Goal: Task Accomplishment & Management: Manage account settings

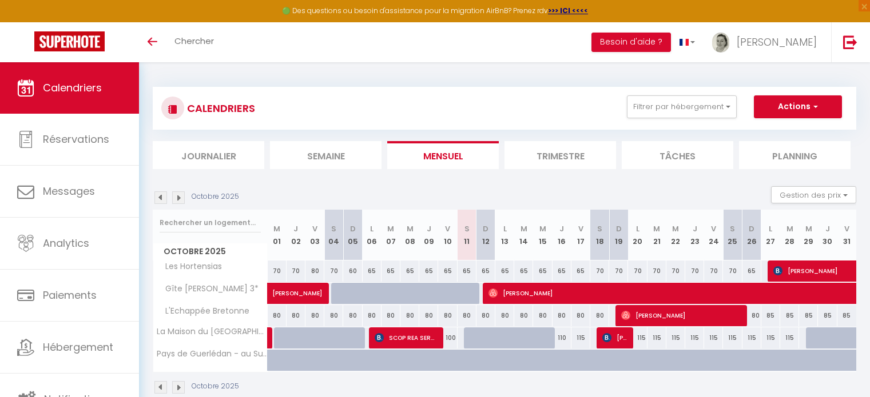
scroll to position [62, 0]
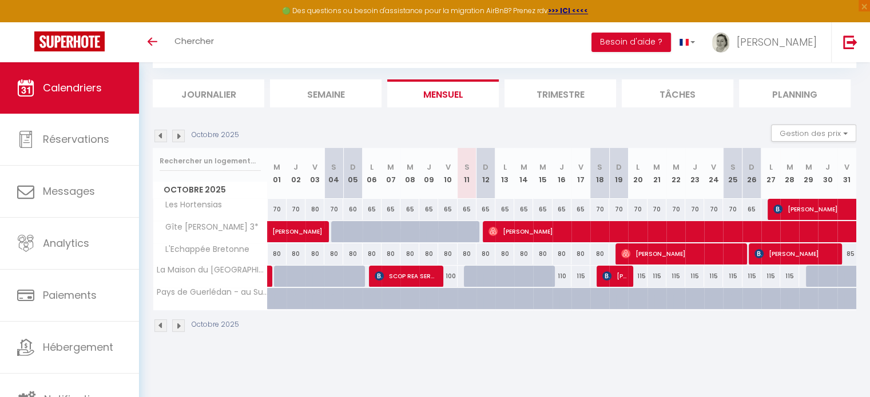
scroll to position [62, 0]
click at [269, 272] on link "[PERSON_NAME]" at bounding box center [271, 277] width 6 height 22
select select "OK"
select select "KO"
select select "1"
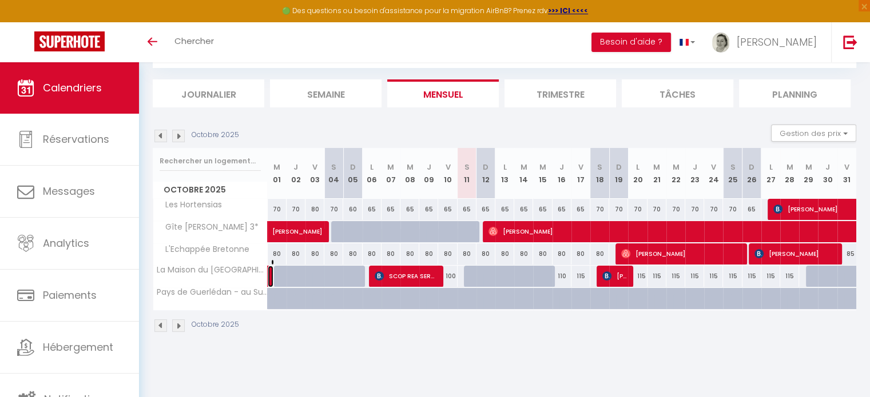
select select "0"
select select "1"
select select
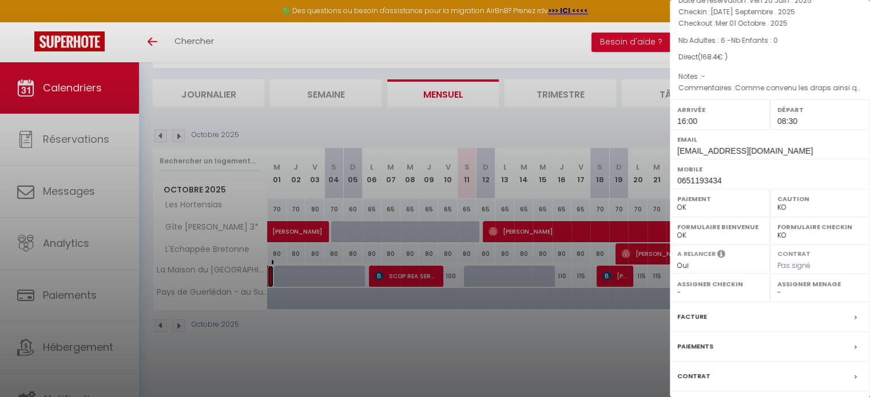
scroll to position [151, 0]
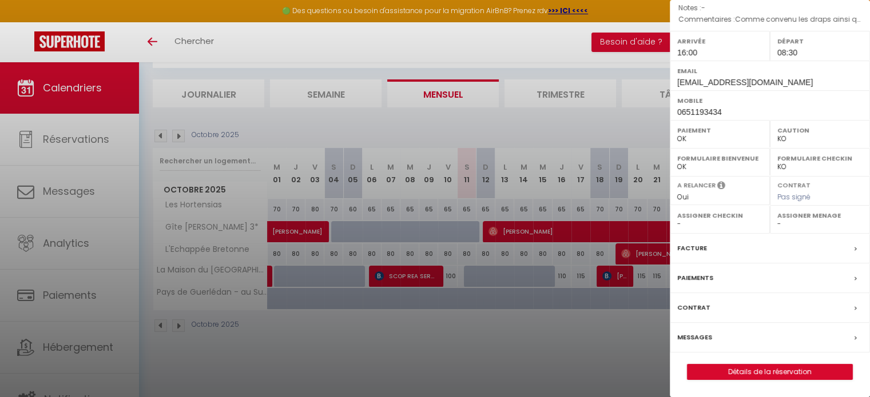
click at [694, 248] on label "Facture" at bounding box center [692, 248] width 30 height 12
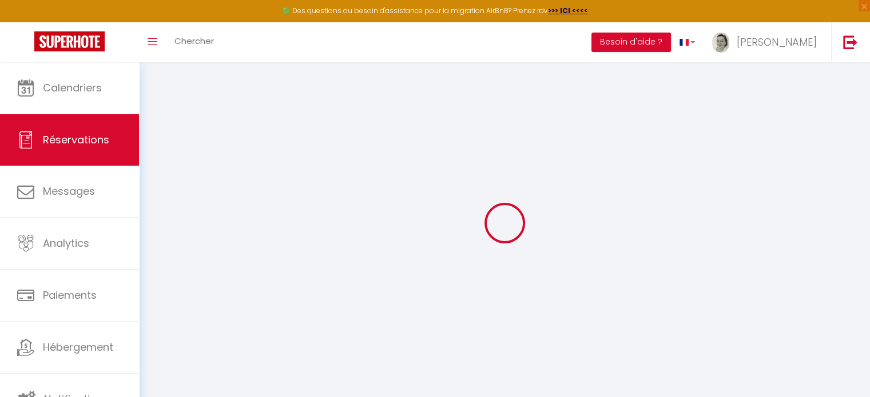
select select
checkbox input "false"
type \?0 "Comme convenu les draps ainsi que les serviettes de toilettes seront fournis je…"
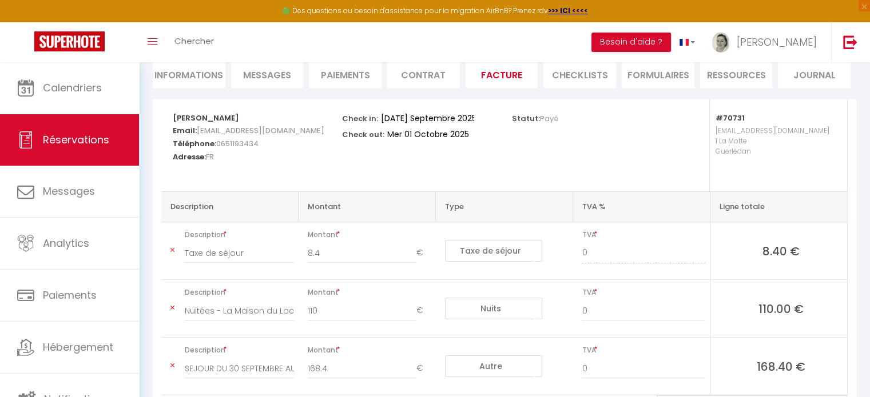
scroll to position [57, 0]
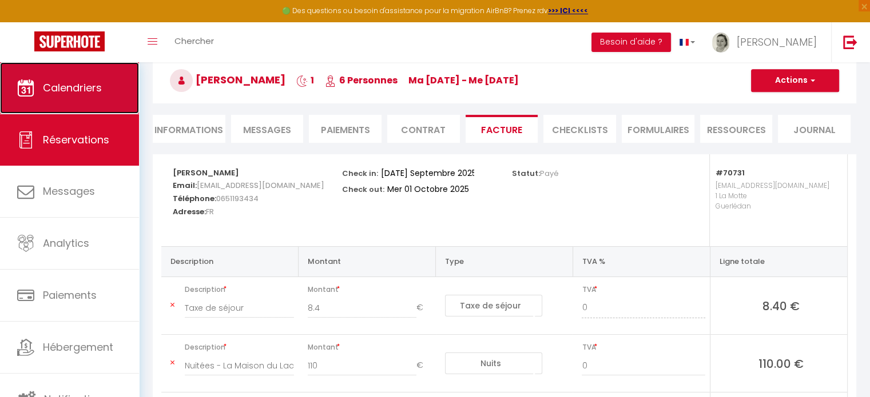
click at [81, 102] on link "Calendriers" at bounding box center [69, 87] width 139 height 51
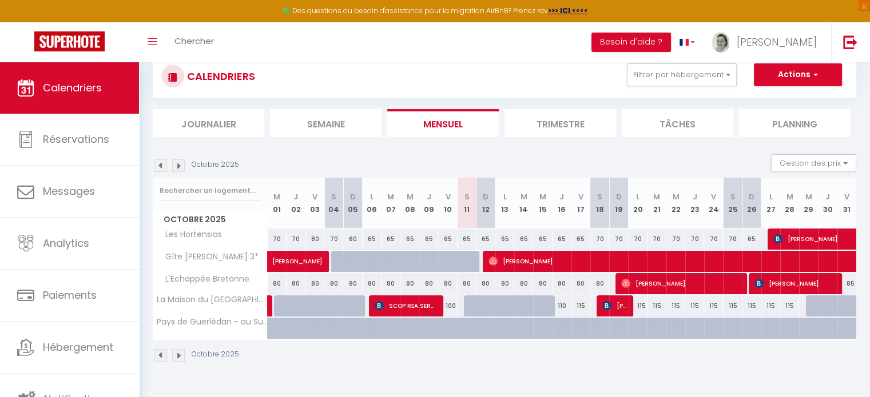
scroll to position [57, 0]
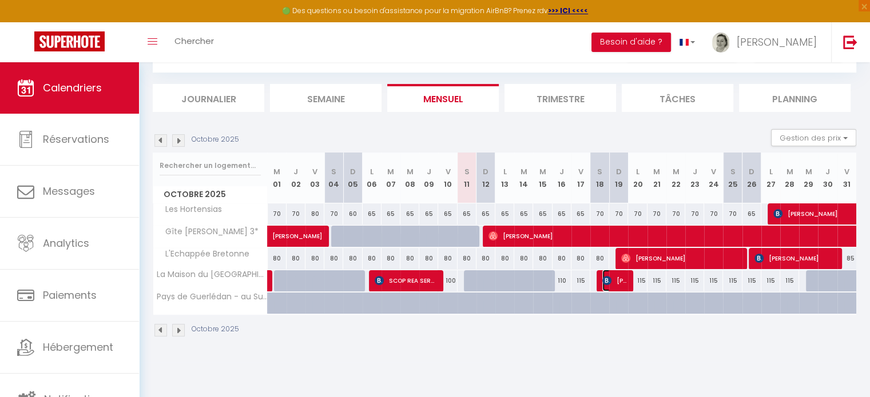
click at [614, 281] on span "[PERSON_NAME]" at bounding box center [614, 281] width 25 height 22
select select "OK"
select select "KO"
select select "0"
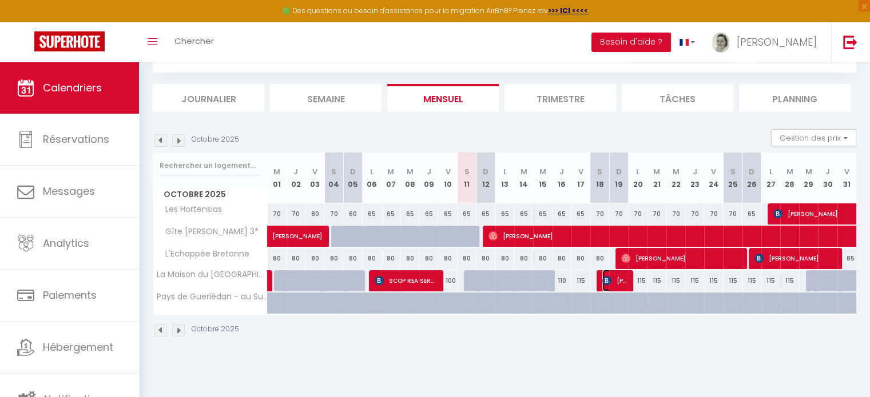
select select "1"
select select
select select "46145"
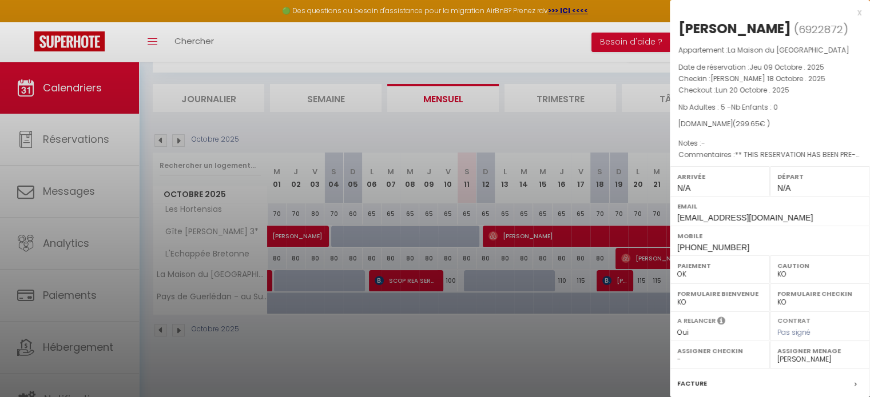
click at [430, 283] on div at bounding box center [435, 198] width 870 height 397
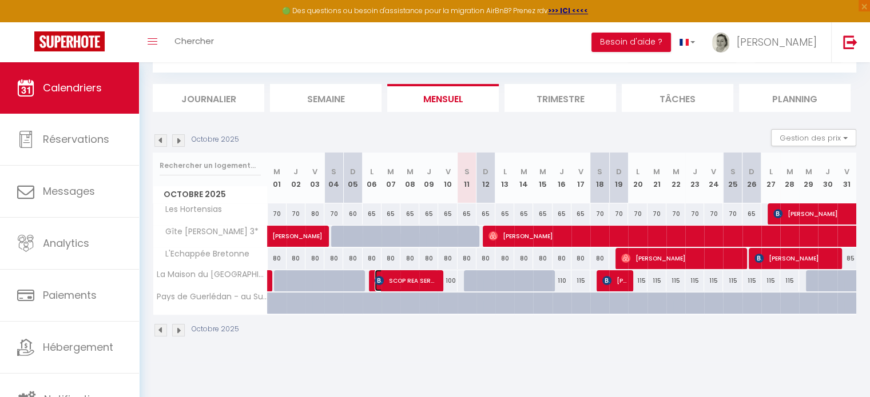
click at [419, 281] on span "SCOP REA SERVICES SCOP REA SERVICES" at bounding box center [405, 281] width 63 height 22
select select "OK"
select select "53389"
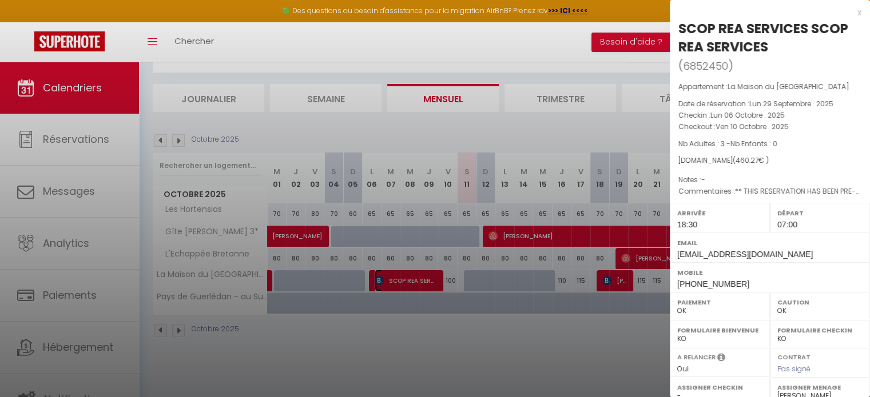
scroll to position [170, 0]
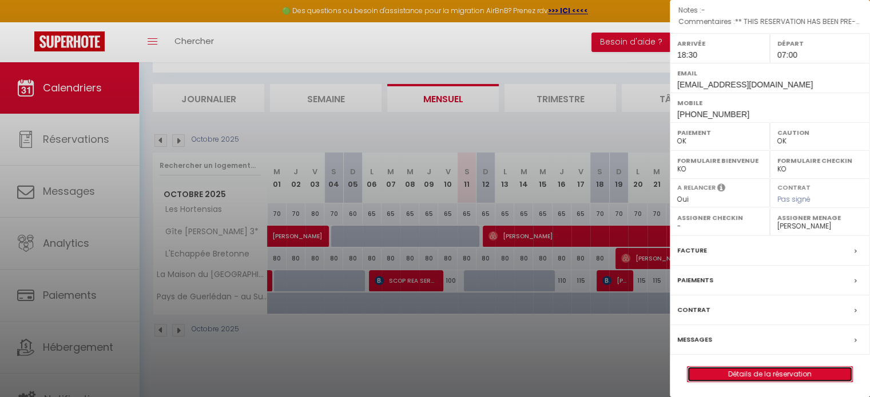
click at [741, 372] on link "Détails de la réservation" at bounding box center [769, 374] width 165 height 15
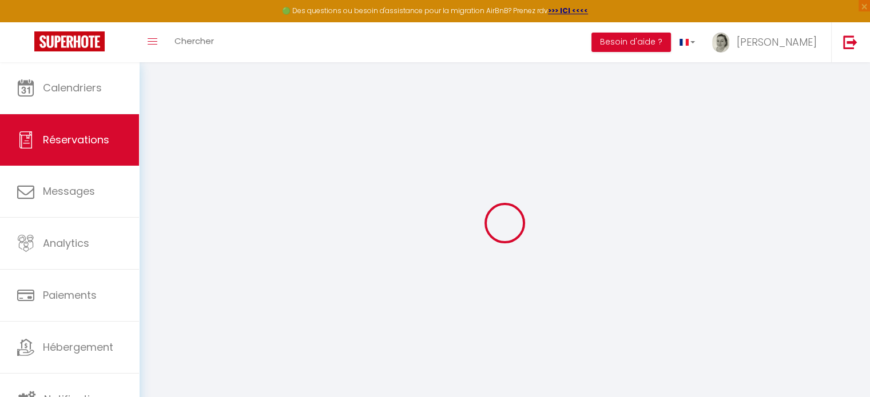
type input "SCOP REA SERVICES"
type input "sservi.458269@guest.booking.com"
type input "pennecyoan9@gmail.com"
type input "+33750751496"
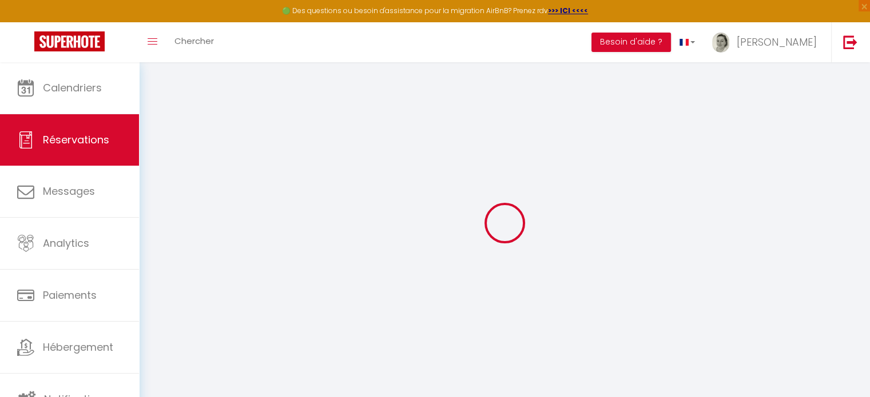
type input "0617730644"
select select "FR"
type input "68.22"
type input "6.44"
select select "70731"
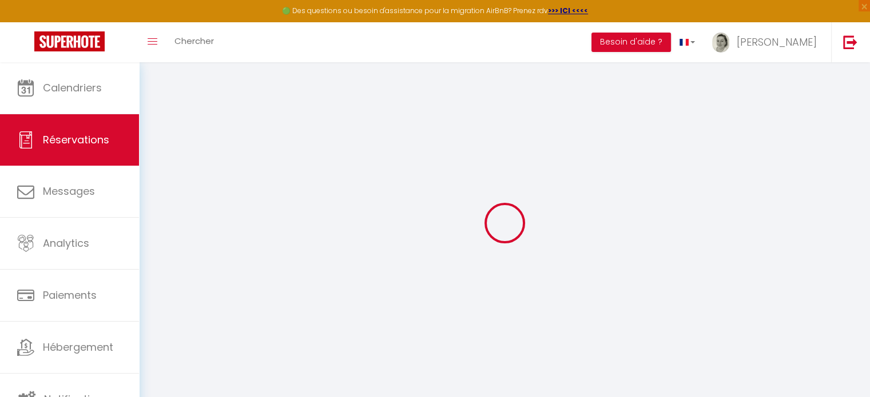
select select "1"
select select
type input "3"
select select "12"
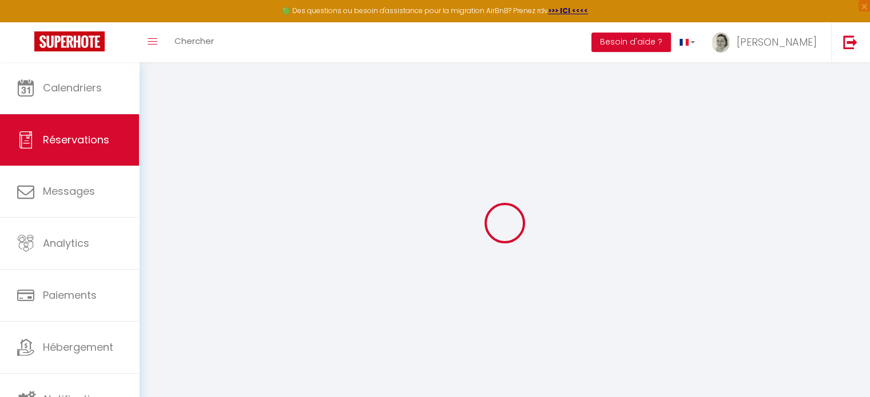
select select "15"
type input "364.8"
checkbox input "false"
type input "0"
select select "2"
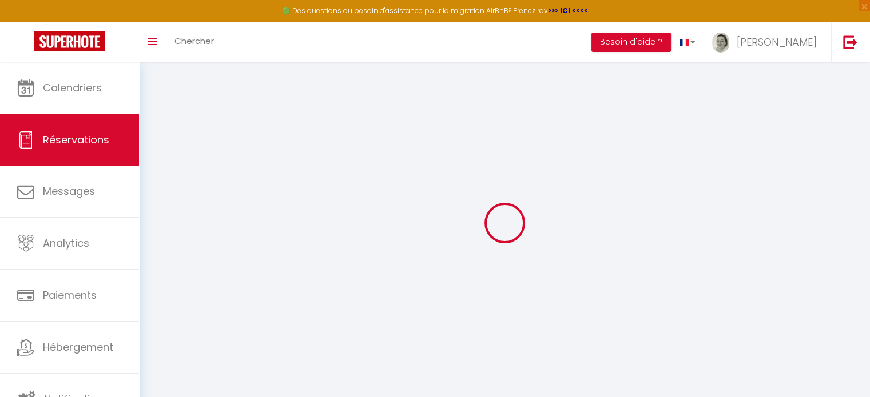
type input "90"
type input "0"
select select
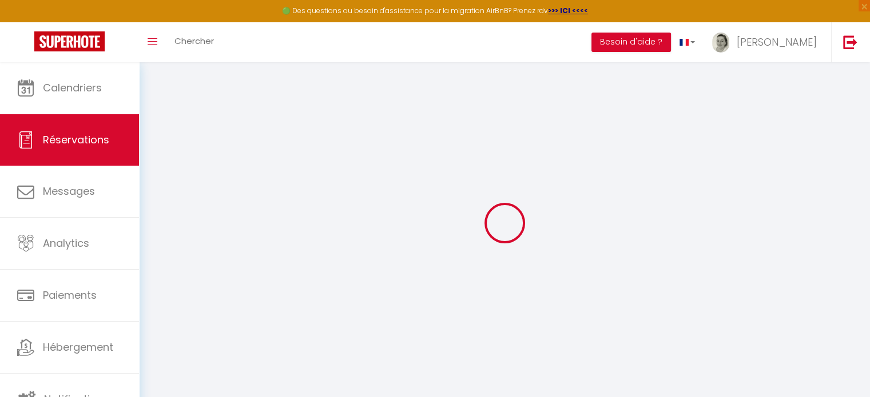
checkbox input "false"
select select
checkbox input "false"
select select
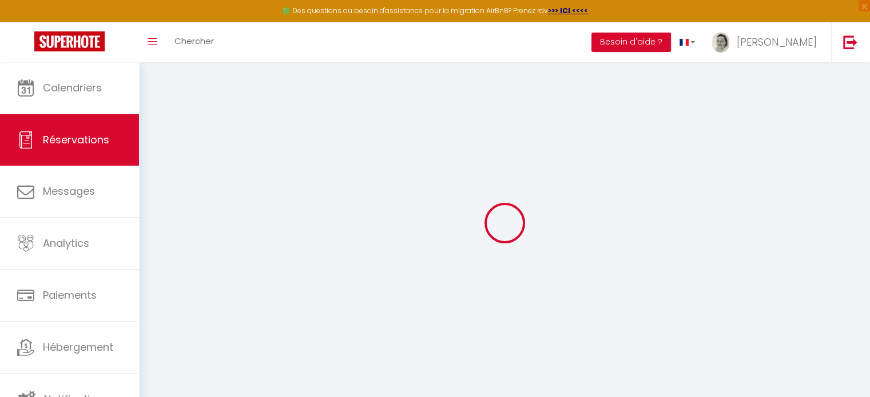
select select
checkbox input "false"
type \?0 "** THIS RESERVATION HAS BEEN PRE-PAID ** Je voyage pour affaires et il est poss…"
type input "90"
type input "5.47"
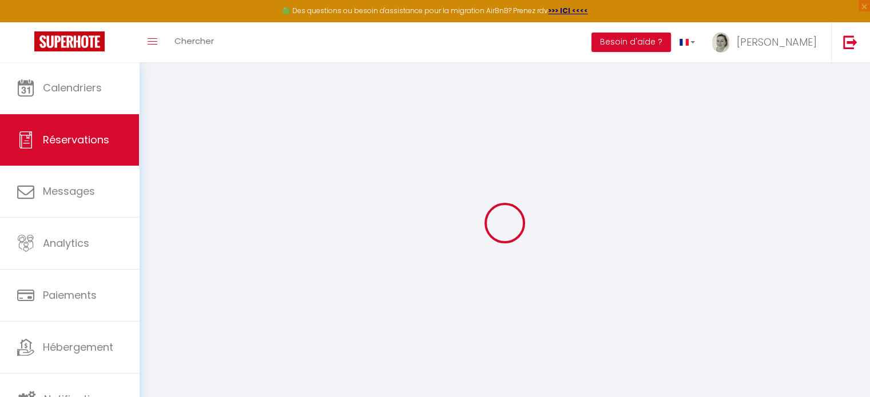
select select
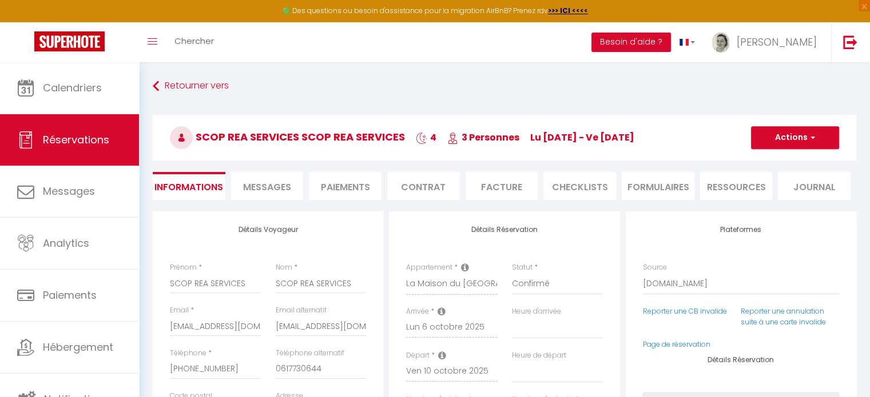
checkbox input "false"
select select "18:30"
select select "07:00"
click at [576, 182] on li "CHECKLISTS" at bounding box center [579, 186] width 73 height 28
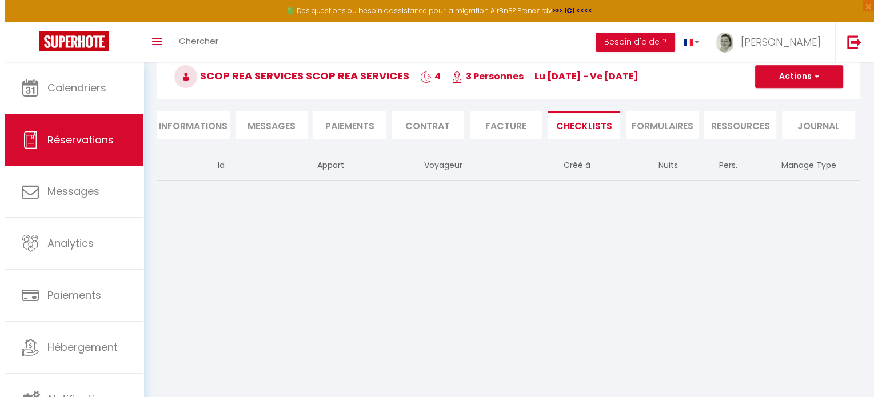
scroll to position [62, 0]
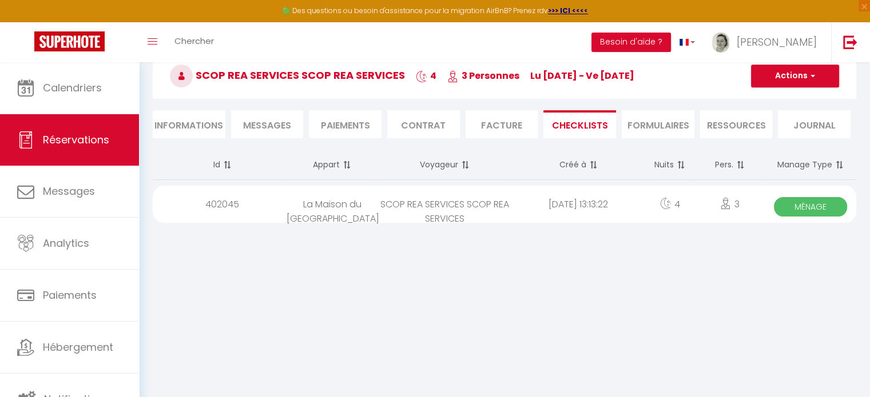
click at [708, 212] on div "3" at bounding box center [729, 204] width 70 height 37
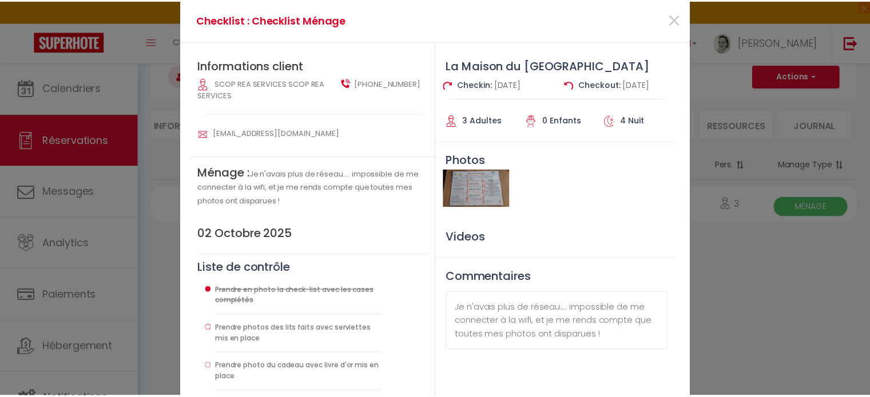
scroll to position [0, 0]
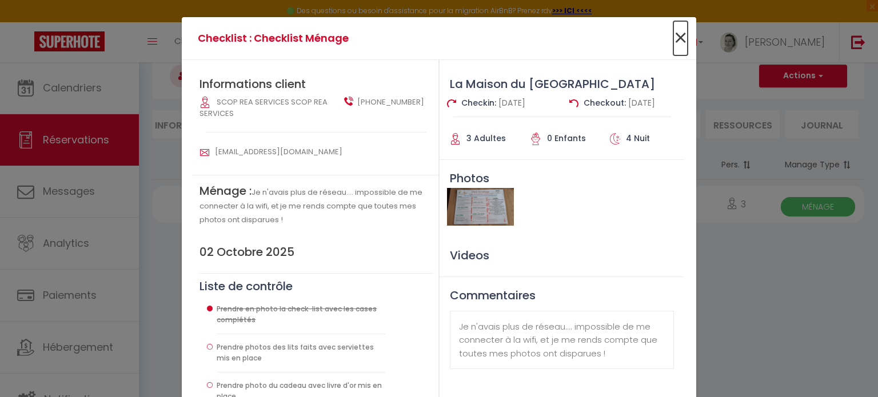
click at [675, 38] on span "×" at bounding box center [680, 38] width 14 height 34
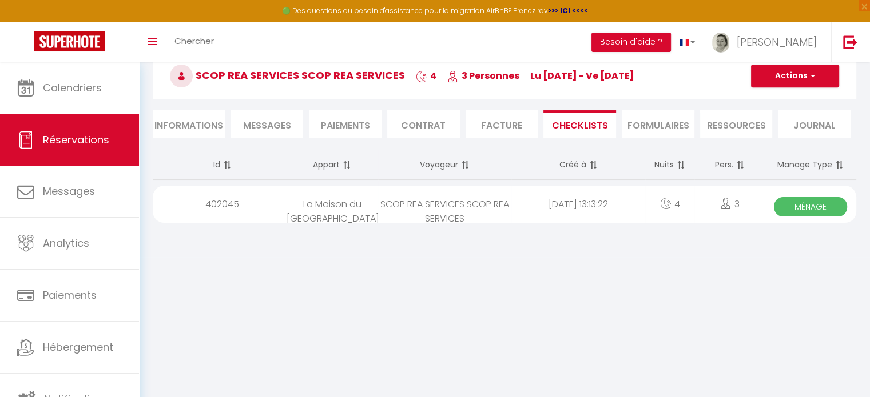
click at [495, 123] on li "Facture" at bounding box center [501, 124] width 73 height 28
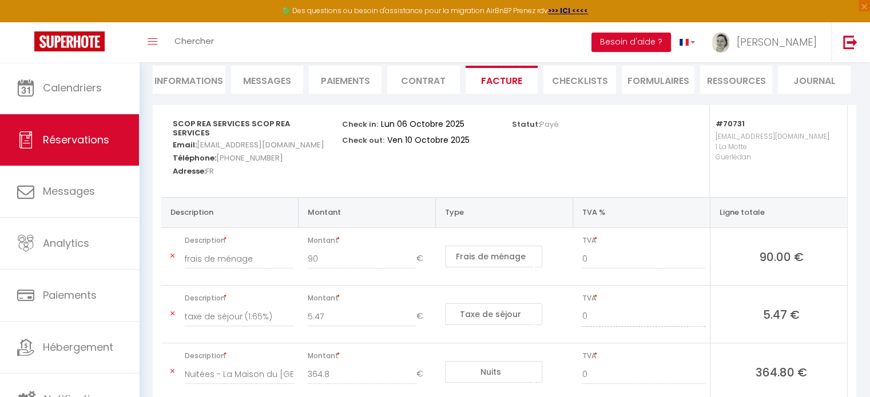
scroll to position [176, 0]
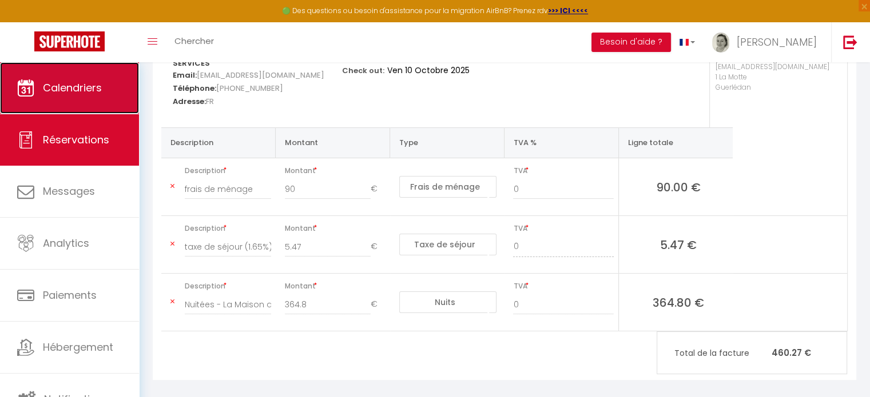
click at [78, 86] on span "Calendriers" at bounding box center [72, 88] width 59 height 14
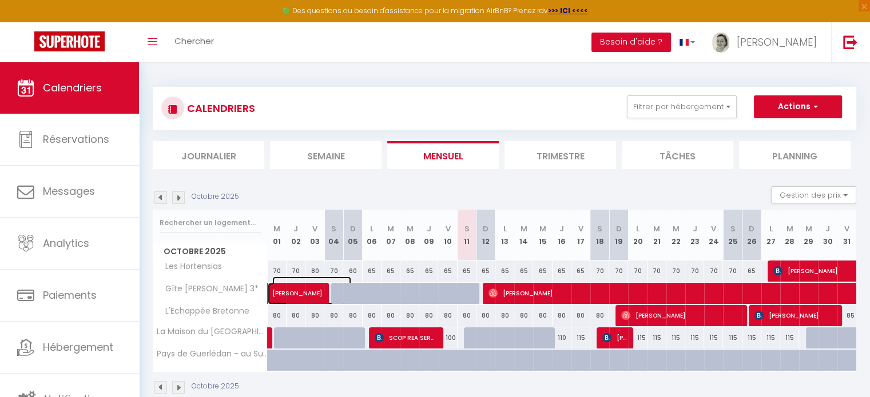
click at [295, 292] on span "[PERSON_NAME]" at bounding box center [311, 288] width 79 height 22
select select "OK"
select select "0"
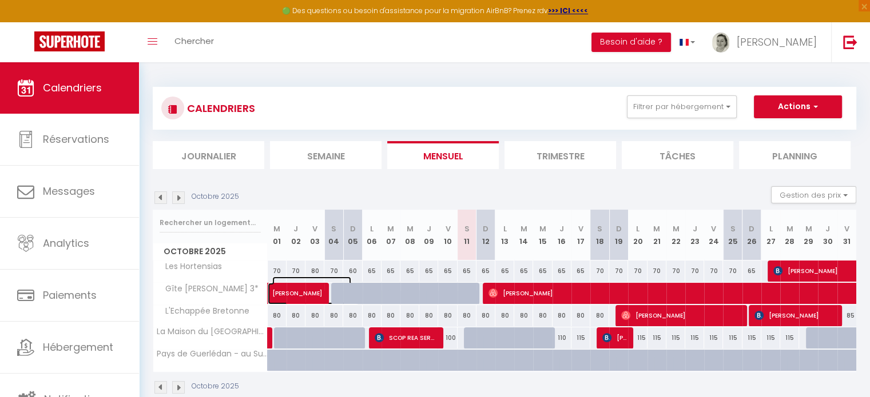
select select "1"
select select
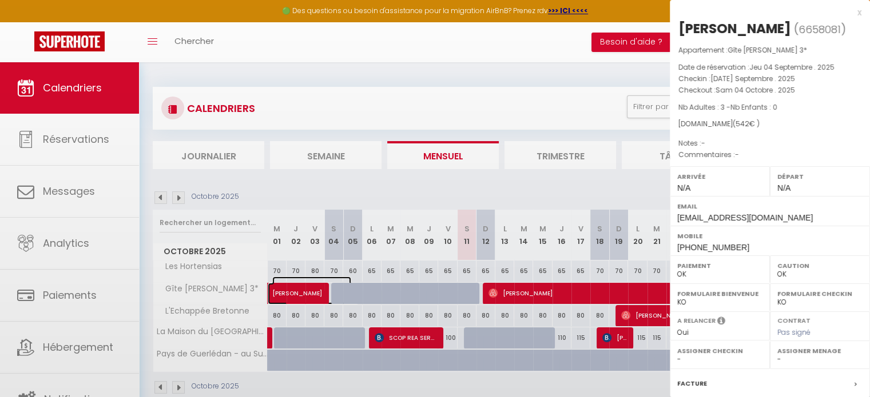
select select "51323"
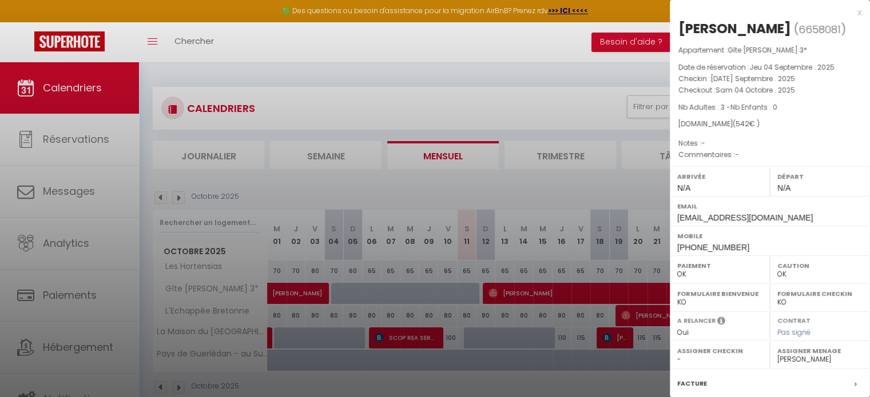
click at [370, 98] on div at bounding box center [435, 198] width 870 height 397
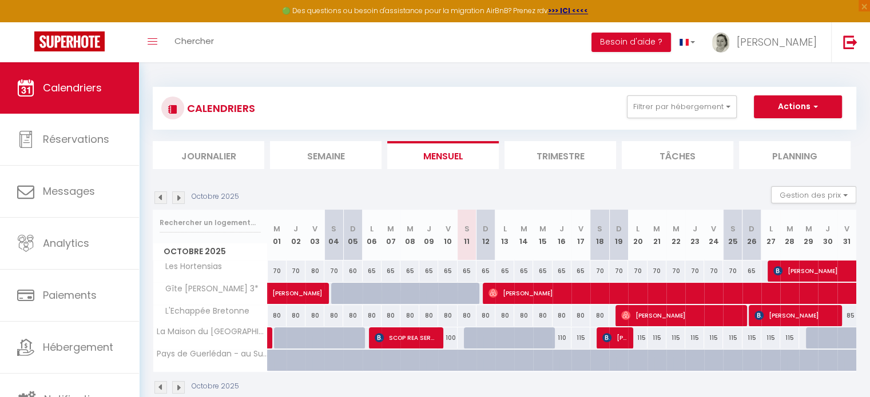
click at [179, 199] on img at bounding box center [178, 198] width 13 height 13
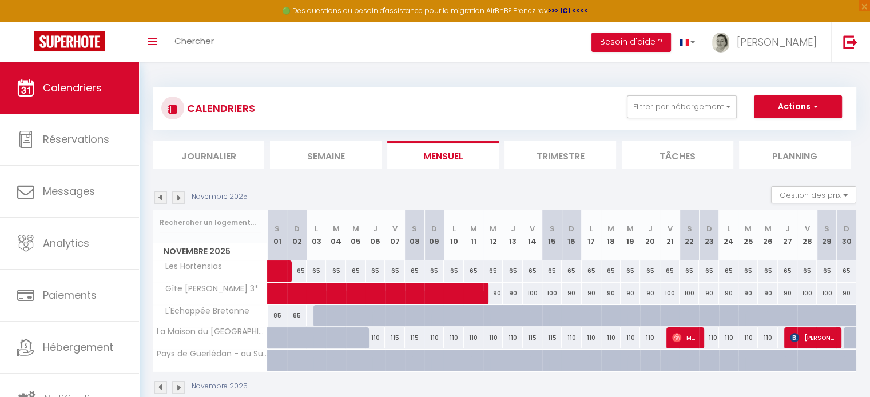
click at [161, 194] on img at bounding box center [160, 198] width 13 height 13
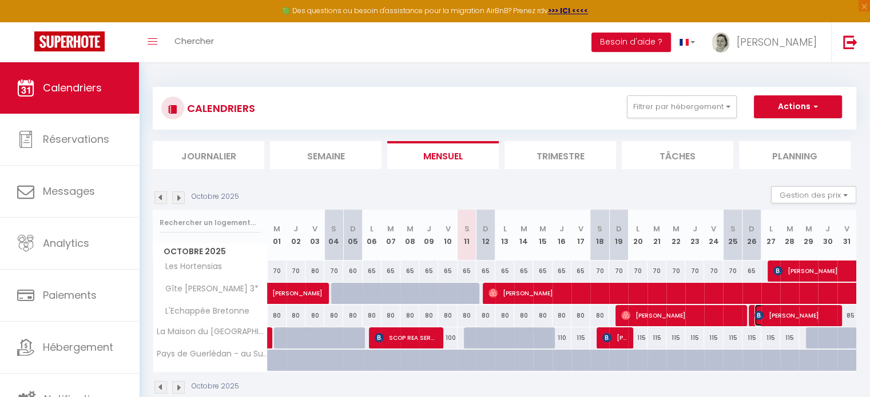
click at [787, 316] on span "Laurent Hanneton" at bounding box center [795, 316] width 82 height 22
select select "KO"
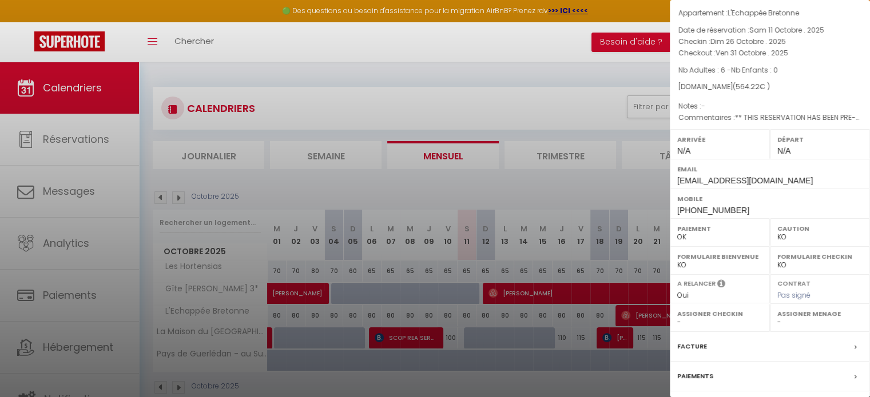
scroll to position [57, 0]
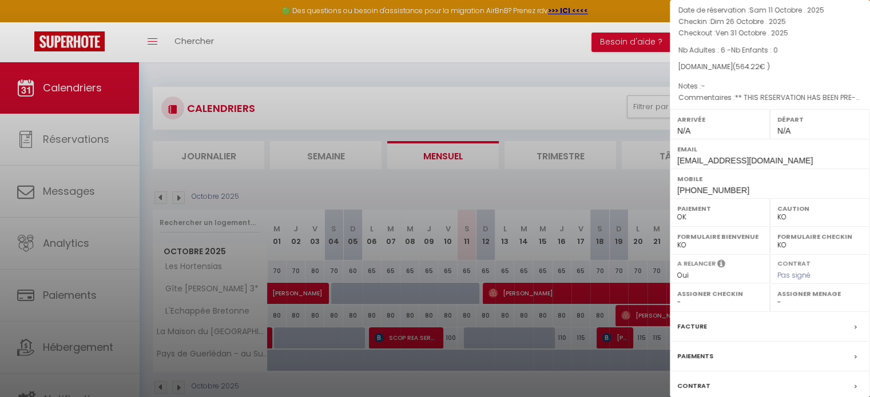
click at [802, 308] on select "- Joanne WALKER Catherine JAFFRE Anne-Marie PRIGENT Isabelle LE BOUDEC Fanny WA…" at bounding box center [819, 302] width 85 height 10
select select "48568"
click at [777, 308] on select "- Joanne WALKER Catherine JAFFRE Anne-Marie PRIGENT Isabelle LE BOUDEC Fanny WA…" at bounding box center [819, 302] width 85 height 10
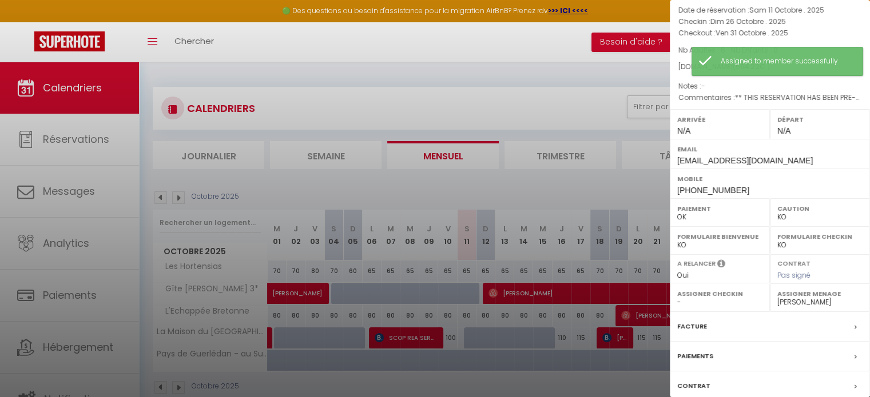
click at [633, 378] on div at bounding box center [435, 198] width 870 height 397
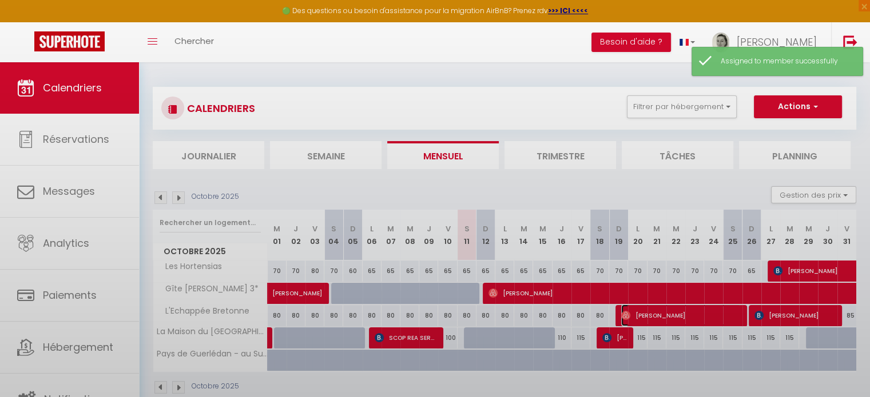
click at [655, 315] on span "[PERSON_NAME]" at bounding box center [680, 316] width 119 height 22
select select "OK"
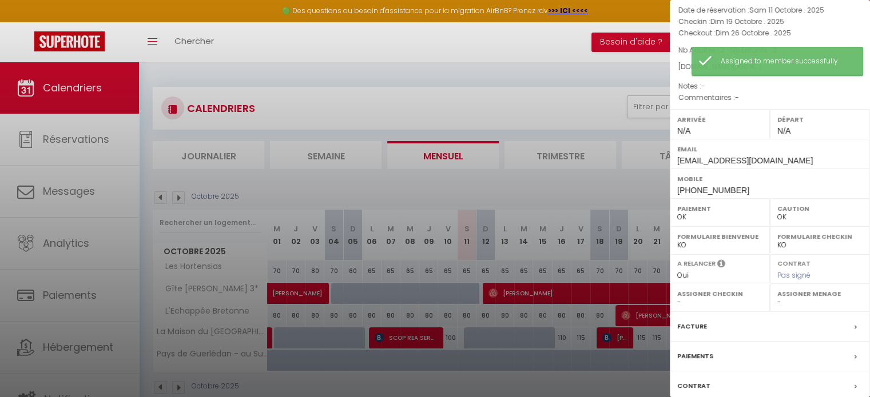
click at [814, 300] on label "Assigner Menage" at bounding box center [819, 293] width 85 height 11
click at [803, 308] on select "- Joanne WALKER Catherine JAFFRE Anne-Marie PRIGENT Isabelle LE BOUDEC Fanny WA…" at bounding box center [819, 302] width 85 height 10
select select "48568"
click at [777, 308] on select "- Joanne WALKER Catherine JAFFRE Anne-Marie PRIGENT Isabelle LE BOUDEC Fanny WA…" at bounding box center [819, 302] width 85 height 10
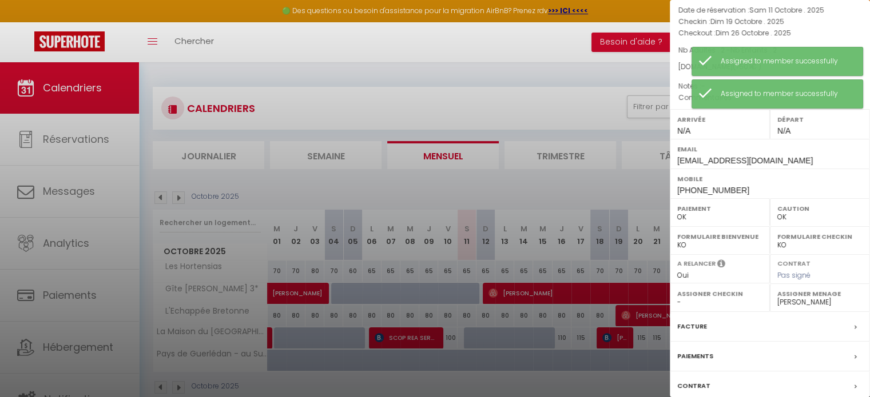
click at [625, 381] on div at bounding box center [435, 198] width 870 height 397
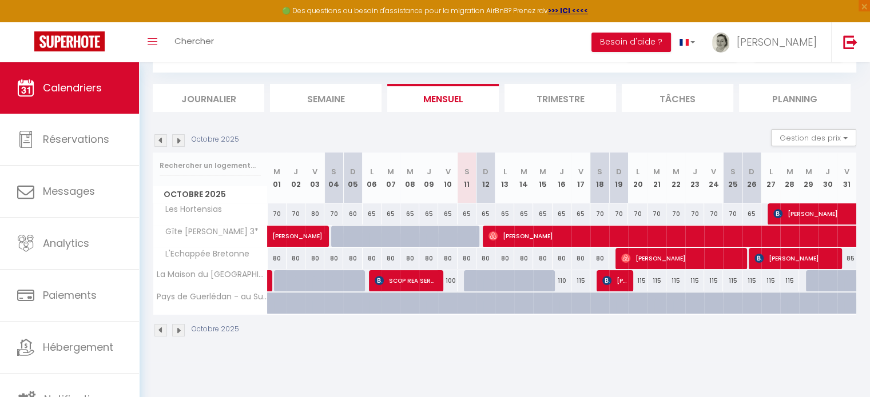
click at [178, 142] on img at bounding box center [178, 140] width 13 height 13
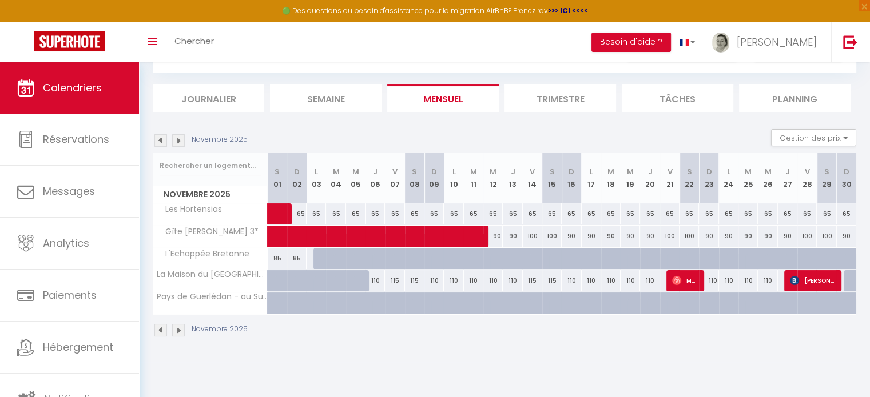
click at [153, 145] on div "Novembre 2025" at bounding box center [202, 140] width 98 height 13
click at [155, 144] on img at bounding box center [160, 140] width 13 height 13
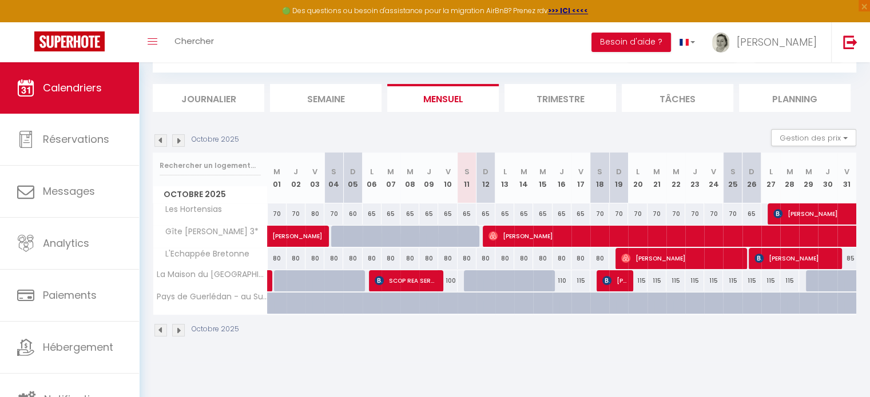
click at [178, 142] on img at bounding box center [178, 140] width 13 height 13
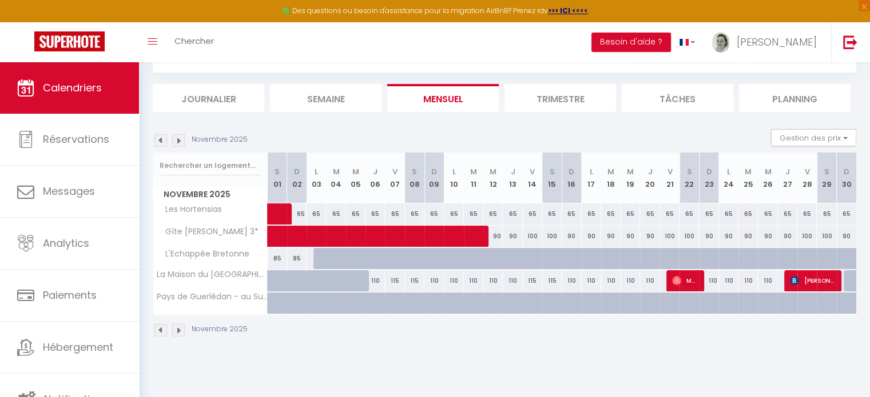
click at [160, 140] on img at bounding box center [160, 140] width 13 height 13
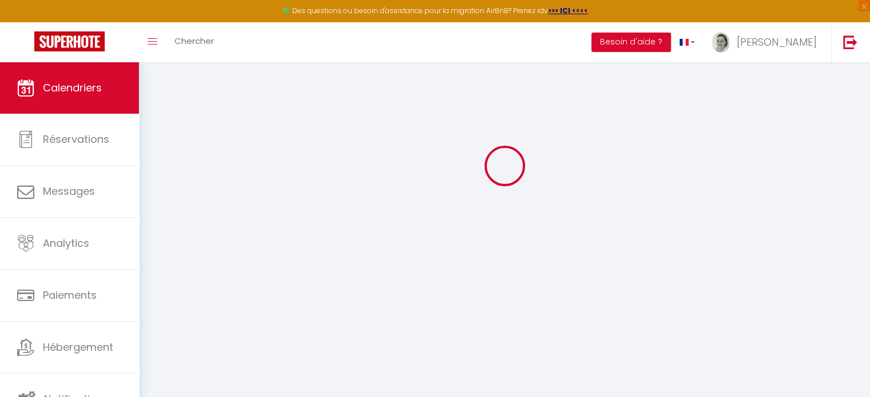
select select
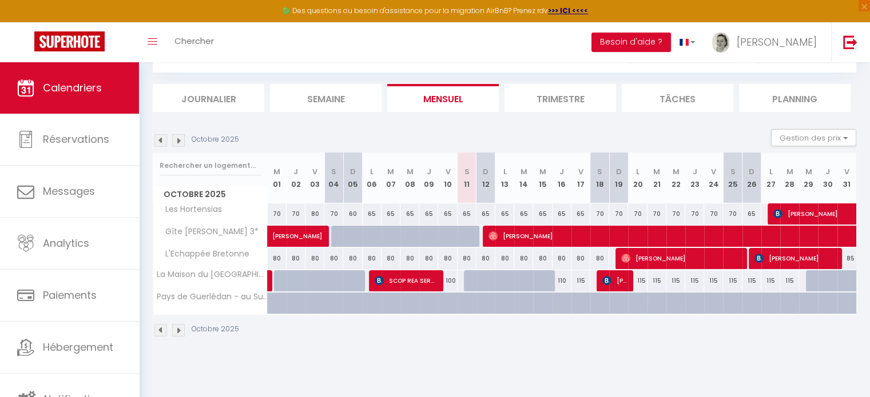
click at [851, 262] on div "85" at bounding box center [846, 258] width 19 height 21
type input "85"
select select "1"
type input "Ven 31 Octobre 2025"
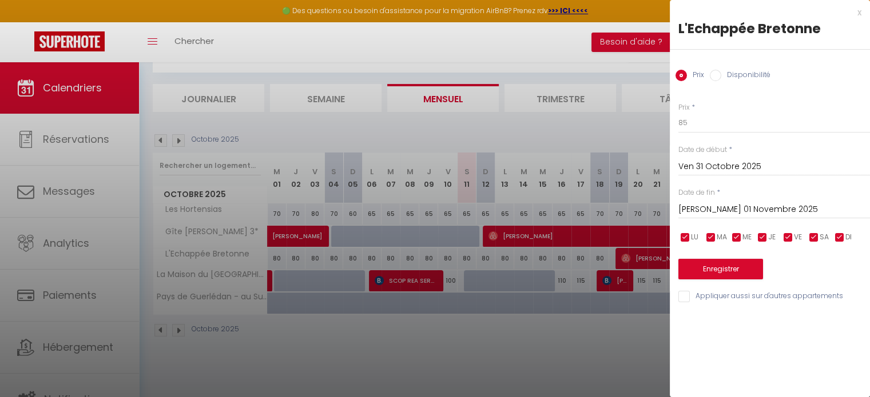
click at [752, 204] on input "Sam 01 Novembre 2025" at bounding box center [774, 209] width 192 height 15
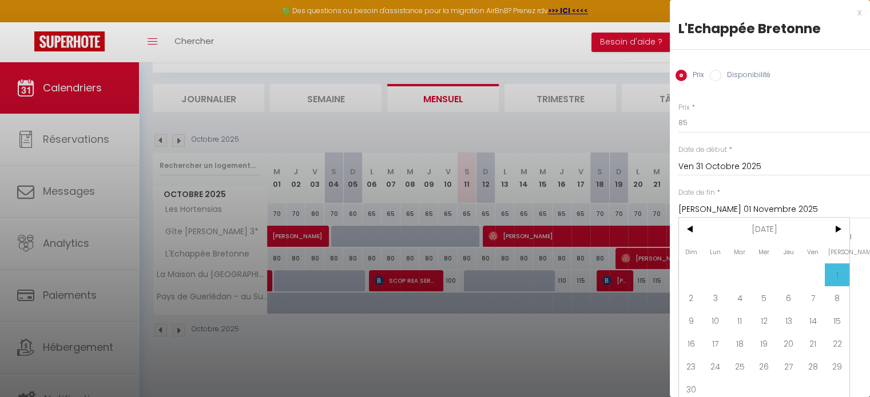
click at [713, 301] on span "3" at bounding box center [715, 297] width 25 height 23
type input "Lun 03 Novembre 2025"
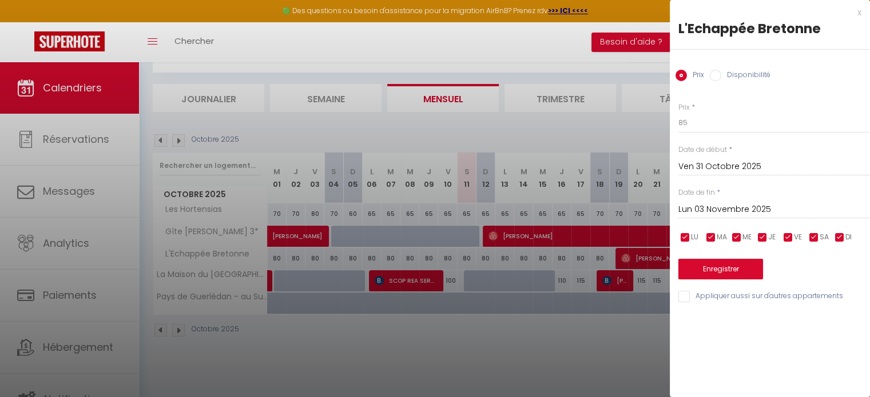
click at [716, 73] on input "Disponibilité" at bounding box center [714, 75] width 11 height 11
radio input "true"
radio input "false"
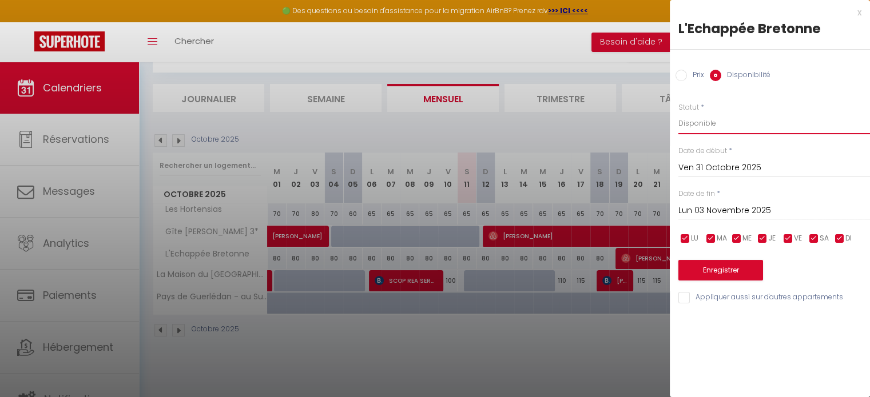
click at [715, 130] on select "Disponible Indisponible" at bounding box center [774, 124] width 192 height 22
select select "0"
click at [678, 113] on select "Disponible Indisponible" at bounding box center [774, 124] width 192 height 22
click at [735, 265] on button "Enregistrer" at bounding box center [720, 270] width 85 height 21
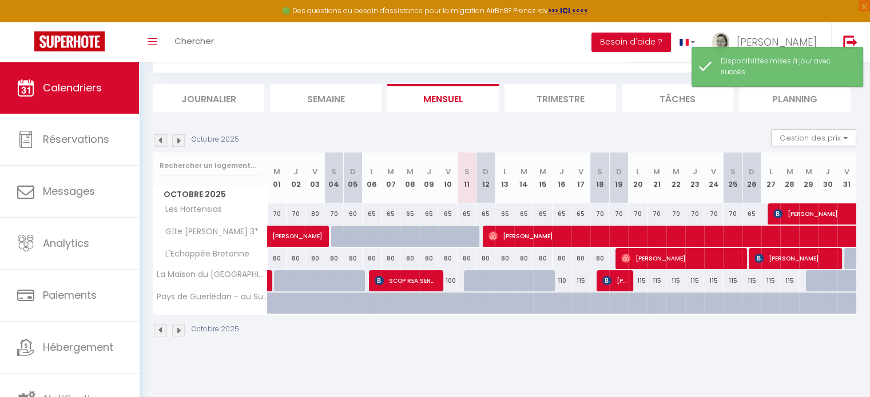
click at [179, 143] on img at bounding box center [178, 140] width 13 height 13
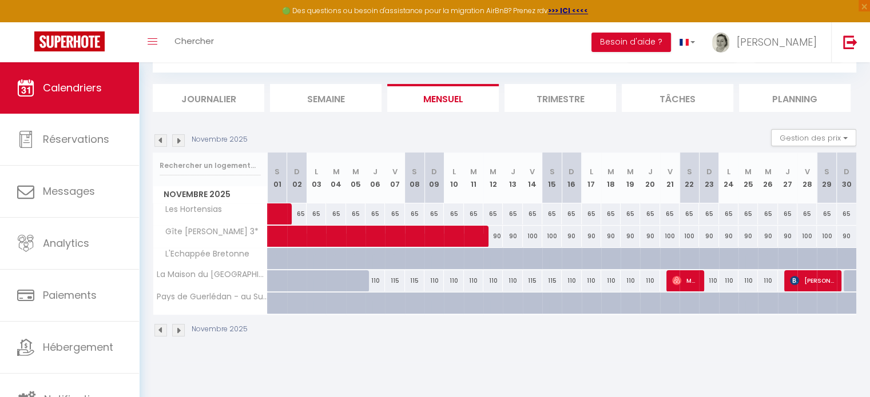
click at [178, 142] on img at bounding box center [178, 140] width 13 height 13
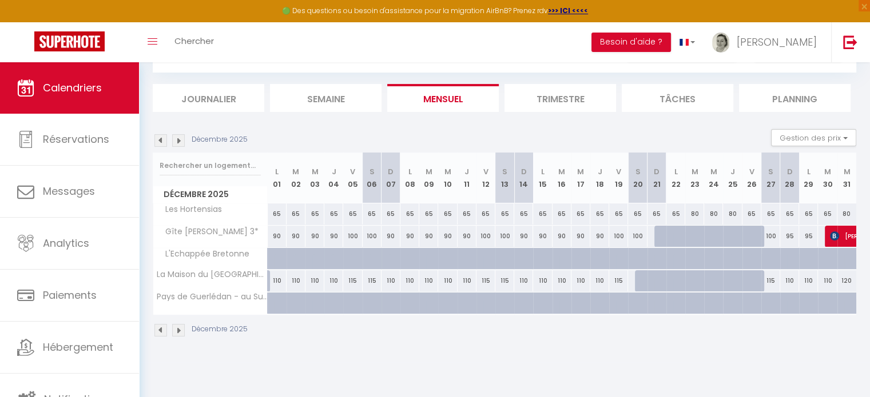
click at [178, 142] on img at bounding box center [178, 140] width 13 height 13
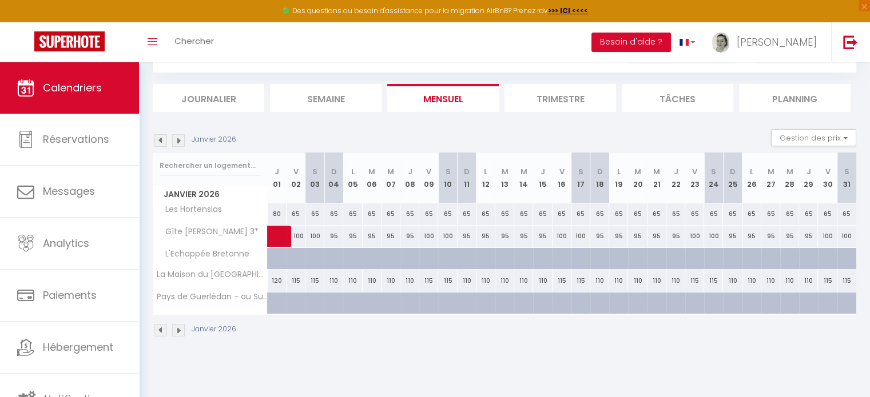
click at [178, 142] on img at bounding box center [178, 140] width 13 height 13
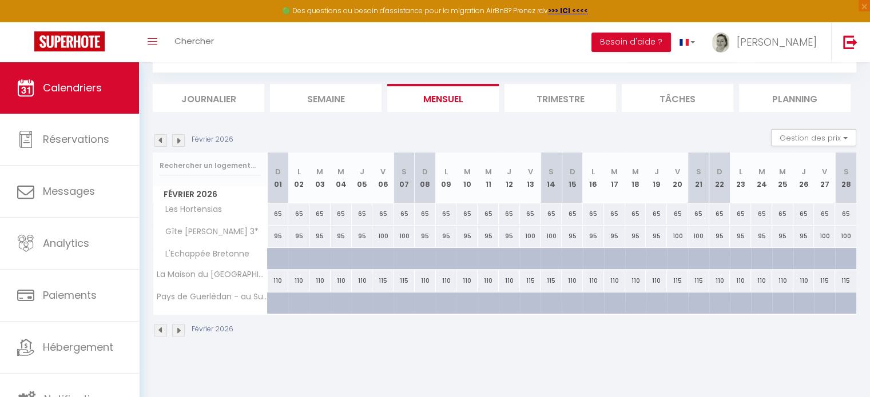
click at [178, 142] on img at bounding box center [178, 140] width 13 height 13
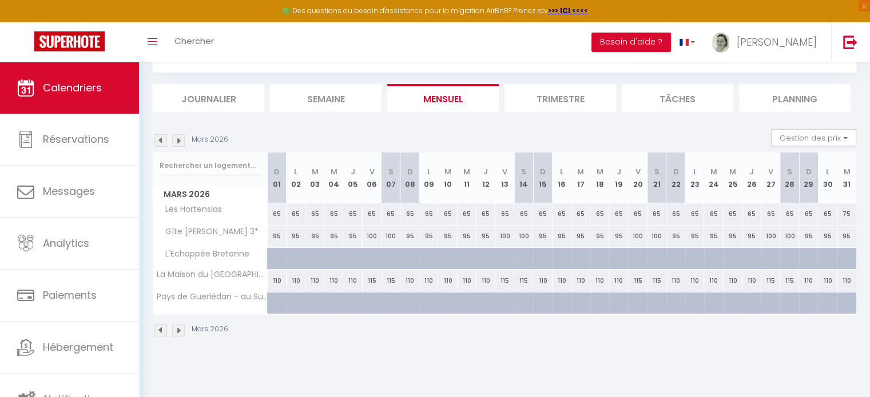
click at [178, 142] on img at bounding box center [178, 140] width 13 height 13
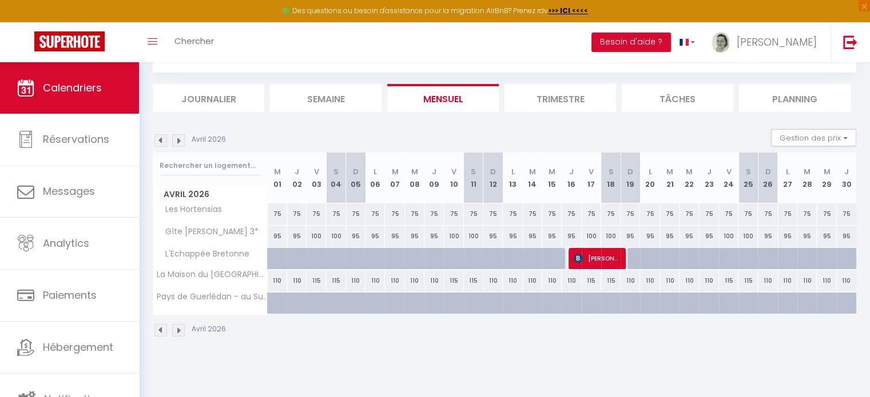
click at [178, 142] on img at bounding box center [178, 140] width 13 height 13
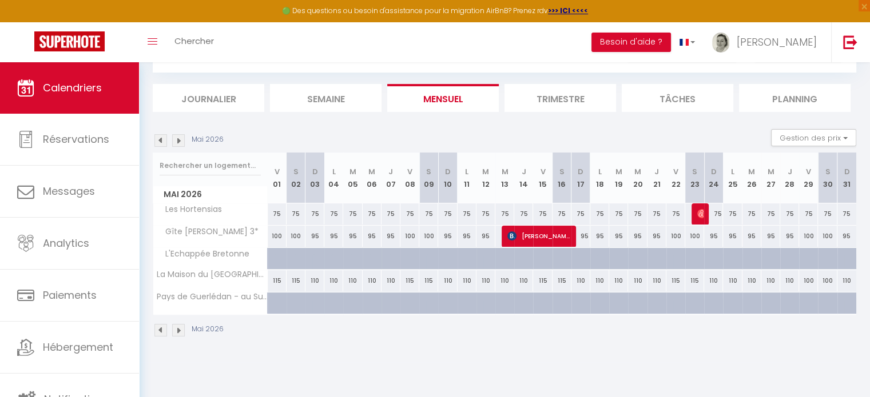
click at [161, 140] on img at bounding box center [160, 140] width 13 height 13
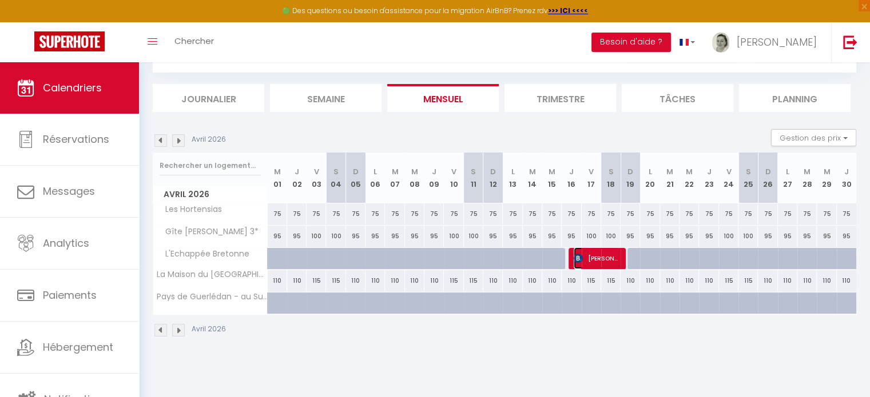
click at [585, 256] on span "Chantal Flament" at bounding box center [595, 259] width 45 height 22
select select "KO"
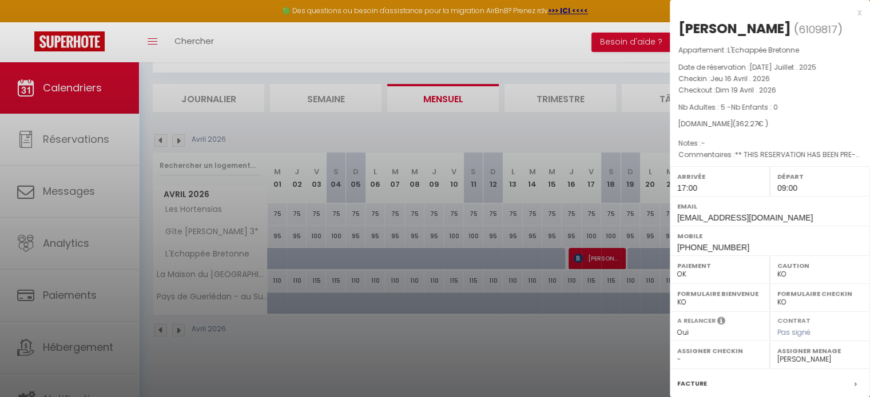
click at [611, 357] on div at bounding box center [435, 198] width 870 height 397
